Goal: Task Accomplishment & Management: Manage account settings

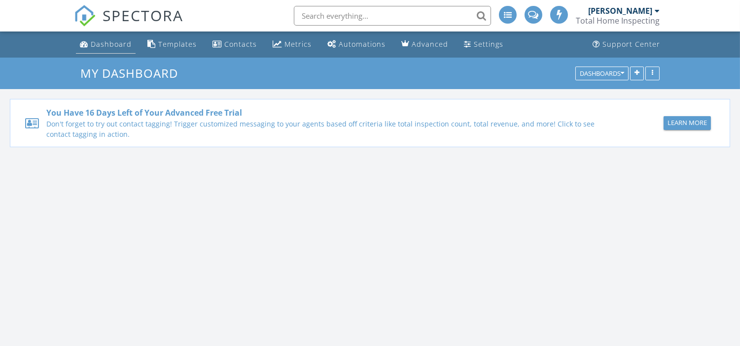
click at [110, 44] on div "Dashboard" at bounding box center [111, 43] width 41 height 9
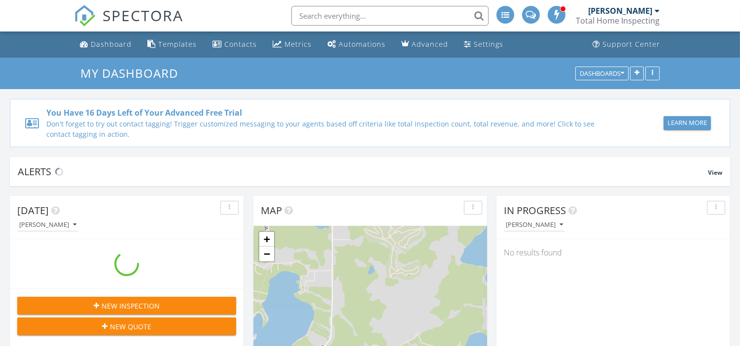
scroll to position [914, 757]
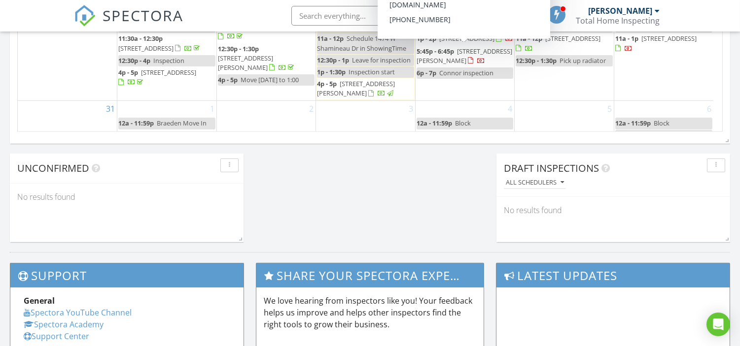
scroll to position [712, 0]
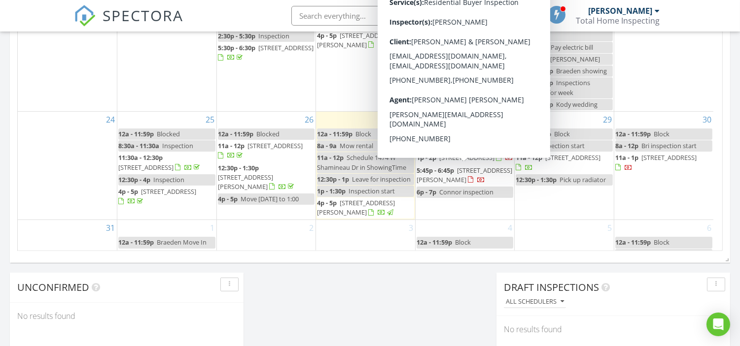
click at [489, 182] on span "247 Pine Mountain Lake Rd NW, Backus 56435" at bounding box center [464, 175] width 96 height 18
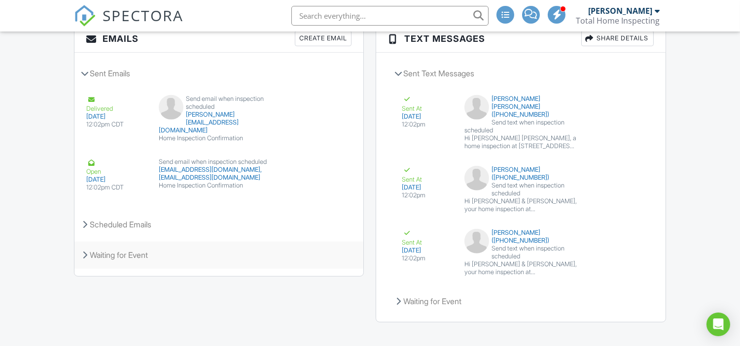
scroll to position [1272, 0]
